Goal: Information Seeking & Learning: Learn about a topic

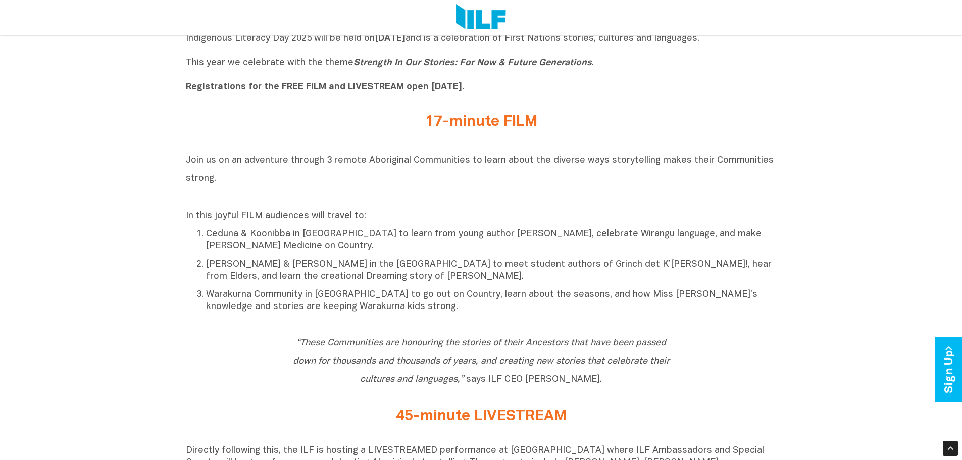
scroll to position [505, 0]
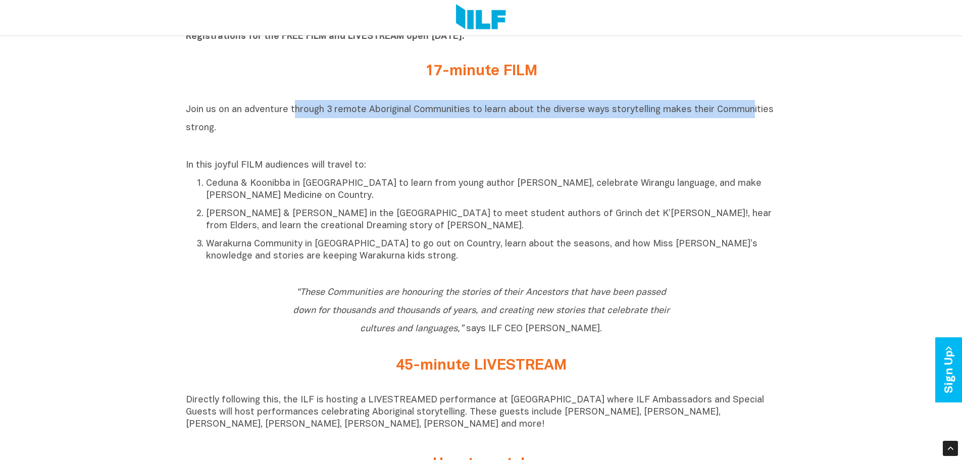
drag, startPoint x: 294, startPoint y: 117, endPoint x: 742, endPoint y: 112, distance: 447.9
click at [742, 112] on h2 "Join us on an adventure through 3 remote Aboriginal Communities to learn about …" at bounding box center [481, 127] width 591 height 55
click at [742, 112] on span "Join us on an adventure through 3 remote Aboriginal Communities to learn about …" at bounding box center [480, 119] width 588 height 27
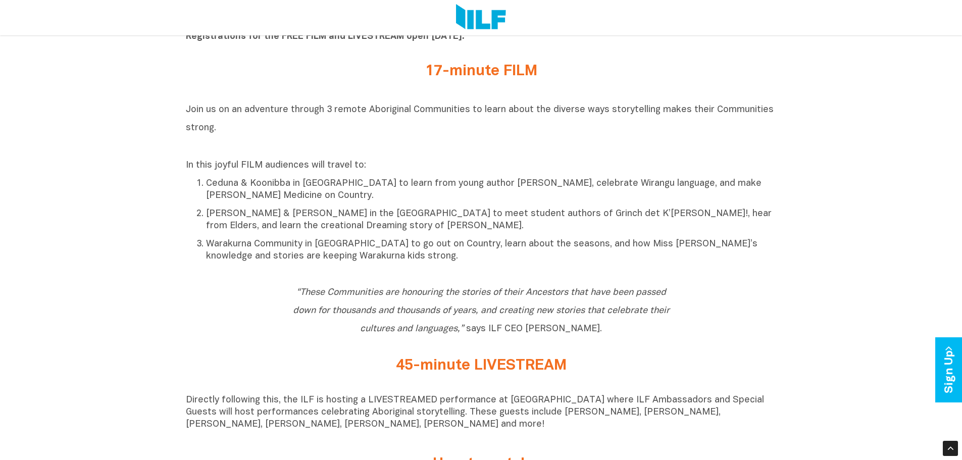
click at [394, 206] on ol "Ceduna & Koonibba in [GEOGRAPHIC_DATA] to learn from young author [PERSON_NAME]…" at bounding box center [481, 220] width 591 height 86
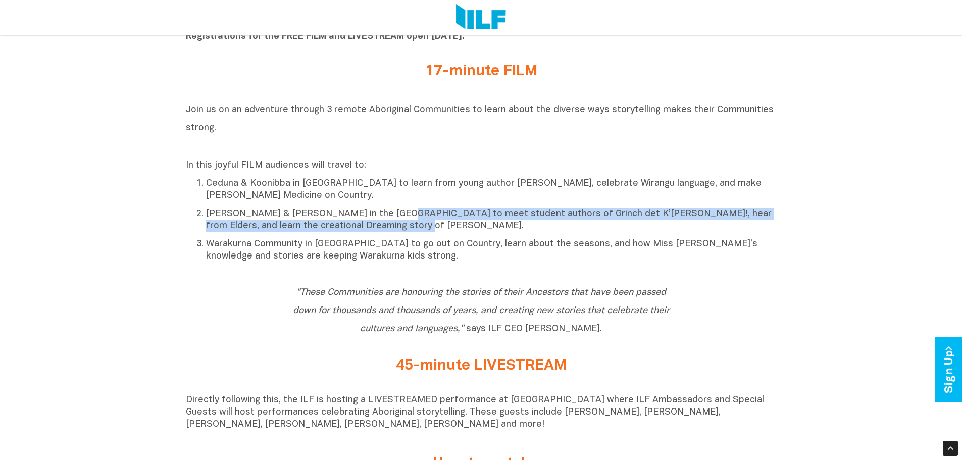
click at [371, 225] on p "[PERSON_NAME] & [PERSON_NAME] in the [GEOGRAPHIC_DATA] to meet student authors …" at bounding box center [491, 220] width 571 height 24
click at [362, 228] on p "[PERSON_NAME] & [PERSON_NAME] in the [GEOGRAPHIC_DATA] to meet student authors …" at bounding box center [491, 220] width 571 height 24
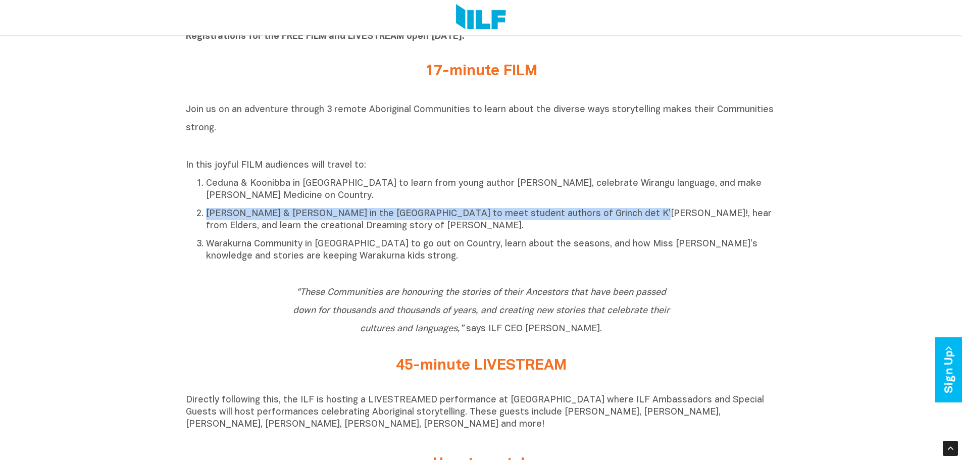
drag, startPoint x: 207, startPoint y: 216, endPoint x: 604, endPoint y: 212, distance: 397.4
click at [604, 212] on p "[PERSON_NAME] & [PERSON_NAME] in the [GEOGRAPHIC_DATA] to meet student authors …" at bounding box center [491, 220] width 571 height 24
copy p "[PERSON_NAME] & [PERSON_NAME] in the [GEOGRAPHIC_DATA] to meet student authors …"
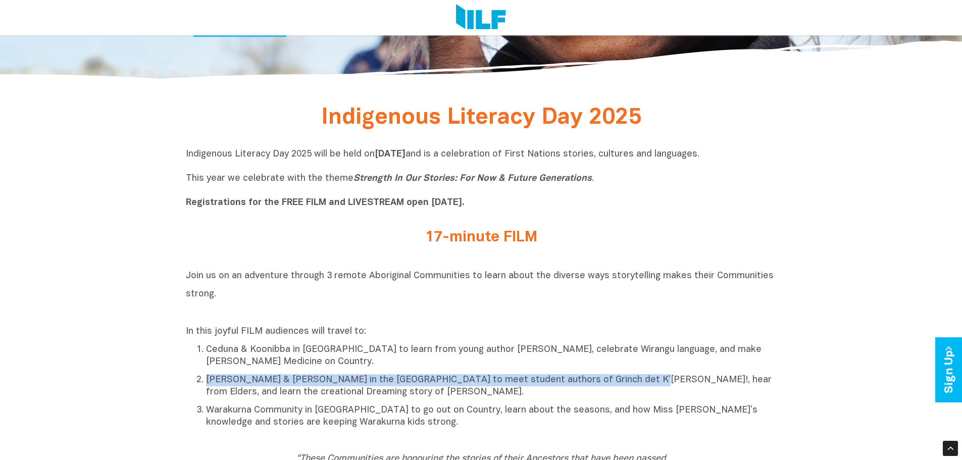
scroll to position [454, 0]
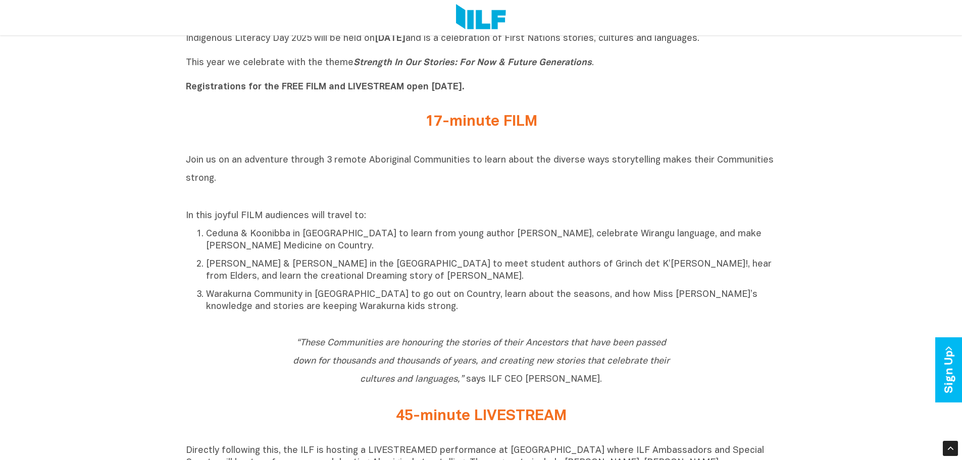
click at [496, 257] on ol "Ceduna & Koonibba in [GEOGRAPHIC_DATA] to learn from young author [PERSON_NAME]…" at bounding box center [481, 270] width 591 height 86
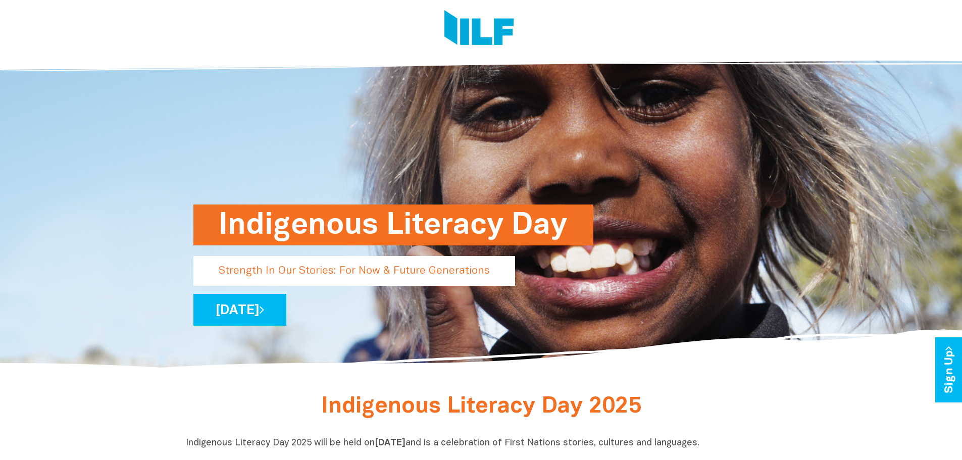
scroll to position [202, 0]
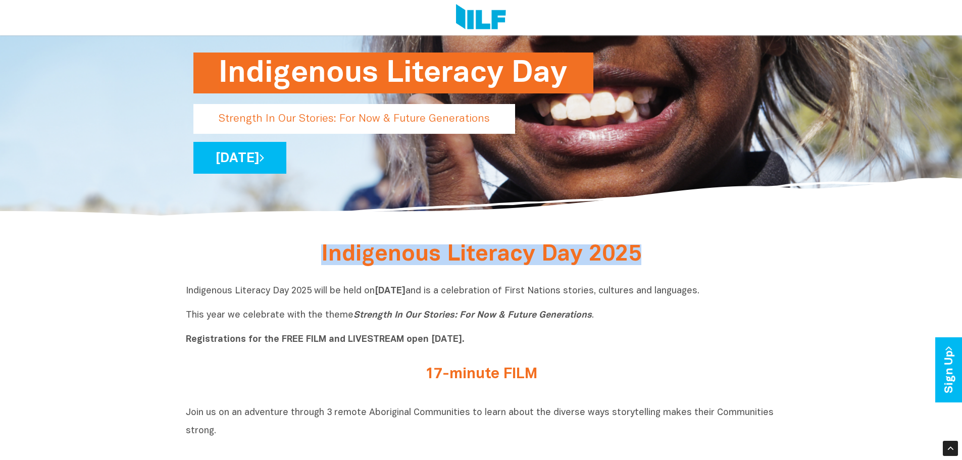
drag, startPoint x: 642, startPoint y: 257, endPoint x: 318, endPoint y: 256, distance: 324.6
click at [318, 256] on h2 "Indigenous Literacy Day 2025" at bounding box center [481, 255] width 379 height 19
copy span "Indigenous Literacy Day 2025"
